Goal: Entertainment & Leisure: Consume media (video, audio)

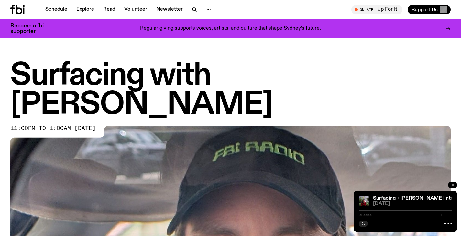
scroll to position [83, 0]
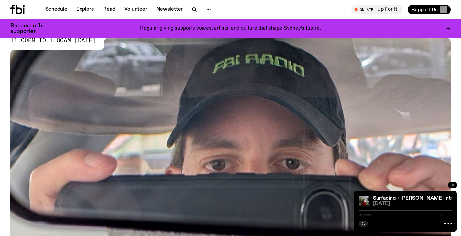
click at [453, 183] on icon "button" at bounding box center [453, 185] width 4 height 4
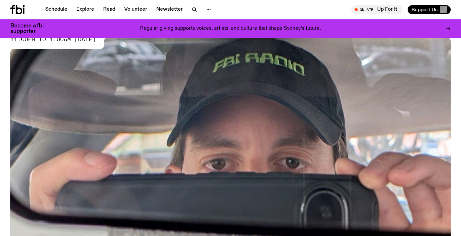
scroll to position [283, 0]
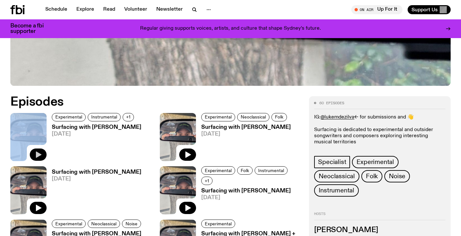
drag, startPoint x: 33, startPoint y: 125, endPoint x: 36, endPoint y: 126, distance: 3.5
click at [36, 152] on icon "button" at bounding box center [38, 155] width 5 height 6
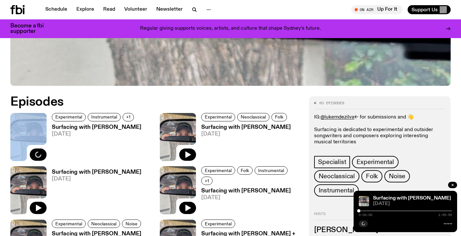
click at [451, 225] on icon at bounding box center [448, 224] width 8 height 5
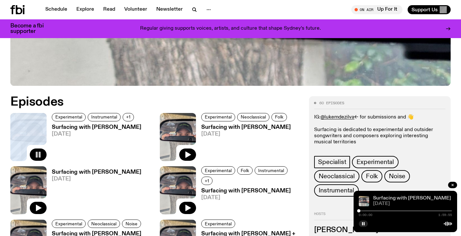
click at [414, 197] on link "Surfacing with [PERSON_NAME]" at bounding box center [412, 198] width 78 height 5
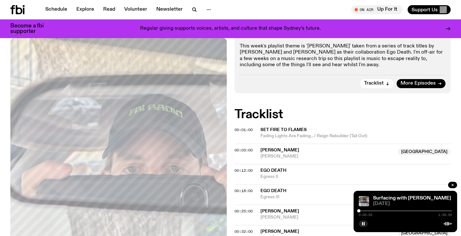
scroll to position [186, 0]
click at [304, 75] on div "Tracklist More Episodes" at bounding box center [343, 81] width 206 height 13
click at [236, 188] on span "00:18:00" at bounding box center [244, 190] width 18 height 5
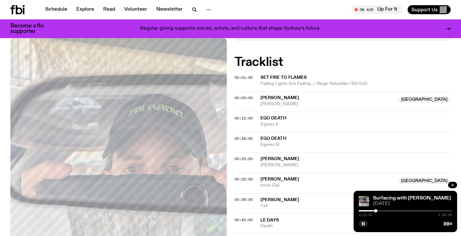
scroll to position [240, 0]
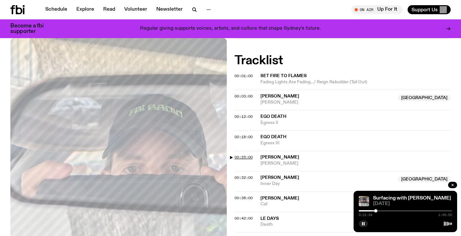
click at [240, 155] on span "00:25:00" at bounding box center [244, 157] width 18 height 5
